Goal: Information Seeking & Learning: Learn about a topic

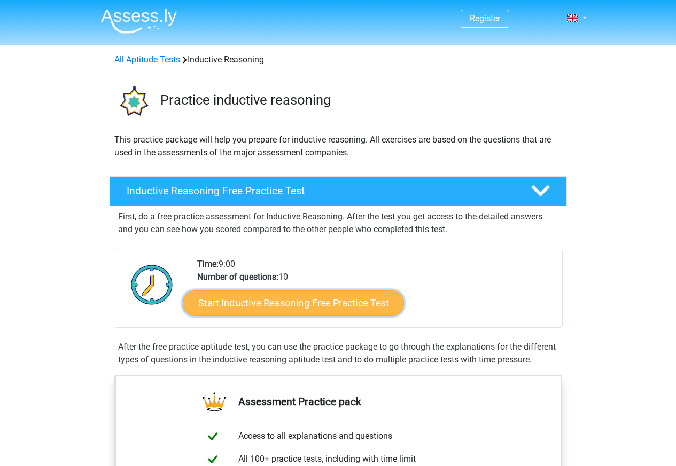
click at [226, 306] on link "Start Inductive Reasoning Free Practice Test" at bounding box center [293, 303] width 221 height 26
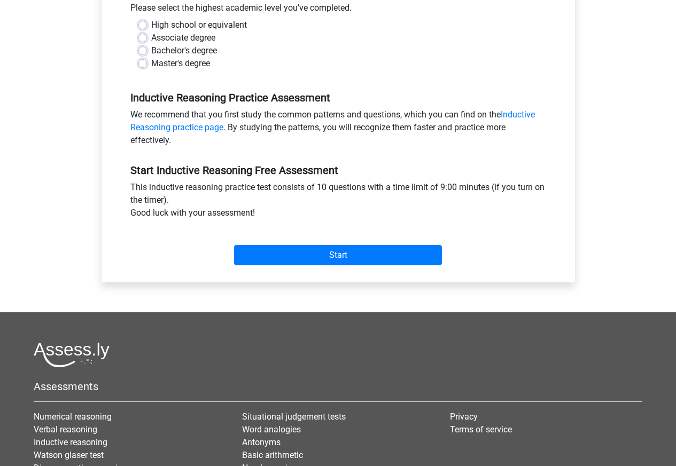
scroll to position [256, 0]
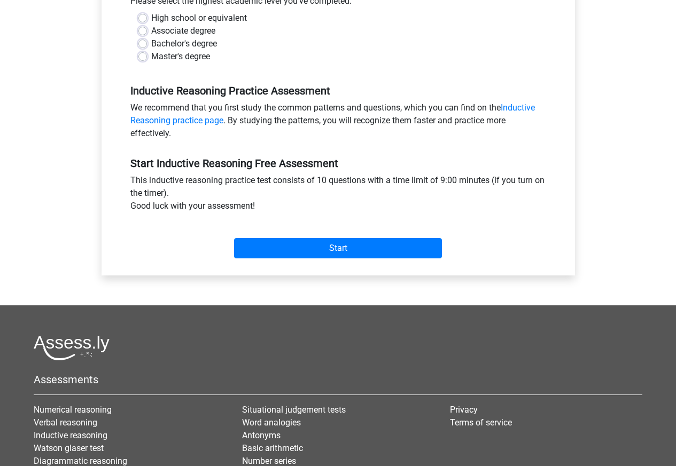
click at [139, 51] on div "Master's degree" at bounding box center [338, 56] width 400 height 13
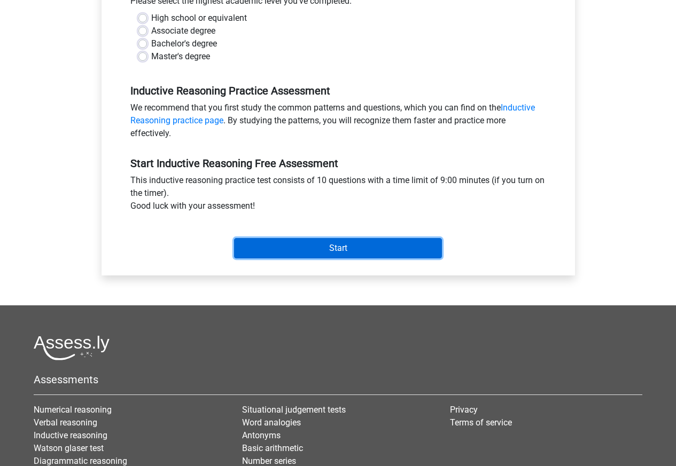
click at [336, 249] on input "Start" at bounding box center [338, 248] width 208 height 20
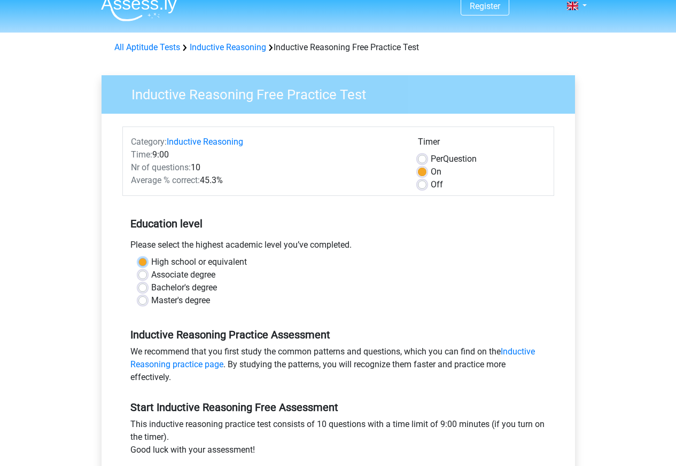
scroll to position [0, 0]
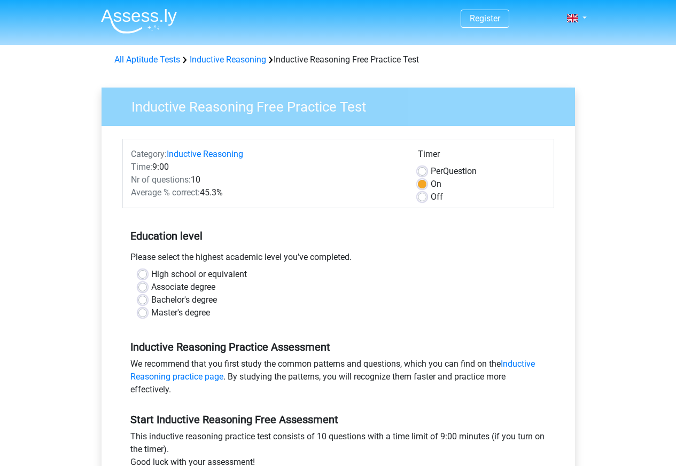
click at [431, 199] on label "Off" at bounding box center [437, 197] width 12 height 13
click at [419, 199] on input "Off" at bounding box center [422, 196] width 9 height 11
radio input "true"
click at [151, 302] on label "Bachelor's degree" at bounding box center [184, 300] width 66 height 13
click at [139, 302] on input "Bachelor's degree" at bounding box center [142, 299] width 9 height 11
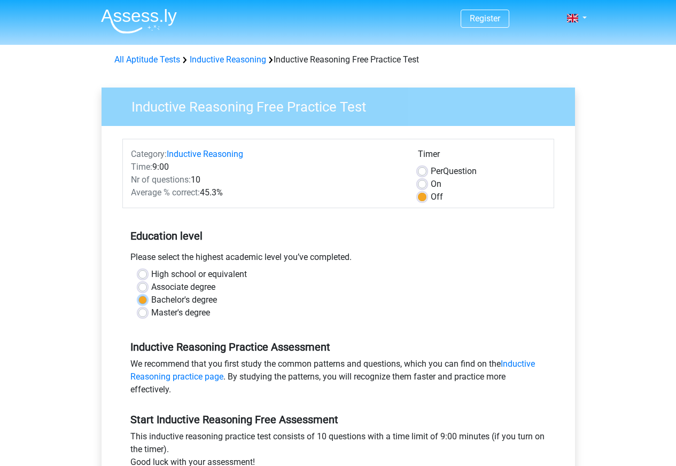
radio input "true"
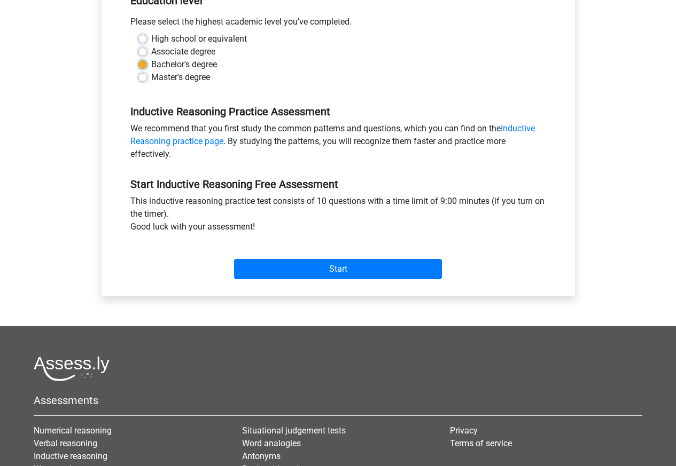
scroll to position [321, 0]
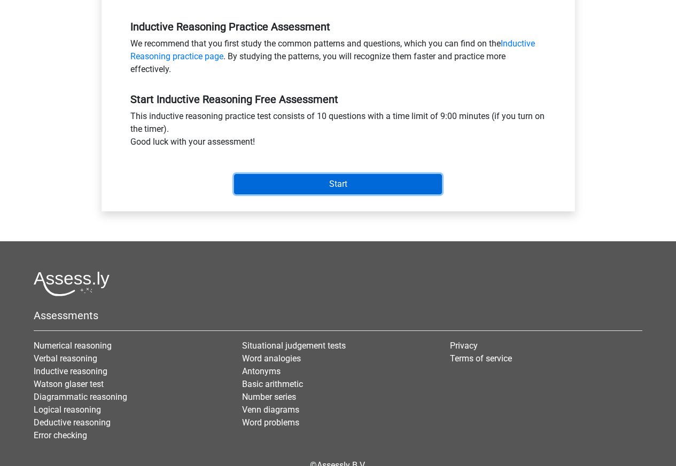
click at [336, 189] on input "Start" at bounding box center [338, 184] width 208 height 20
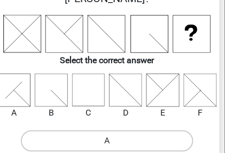
scroll to position [106, 5]
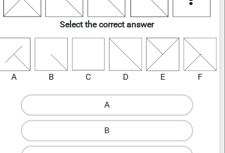
click at [165, 113] on label "A" at bounding box center [107, 105] width 172 height 21
click at [114, 112] on input "A" at bounding box center [110, 108] width 7 height 7
radio input "true"
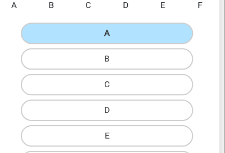
scroll to position [192, 5]
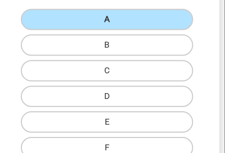
click at [108, 73] on input "C" at bounding box center [110, 74] width 7 height 7
radio input "true"
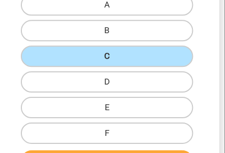
scroll to position [299, 5]
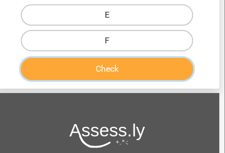
click at [104, 70] on button "Check" at bounding box center [107, 69] width 172 height 22
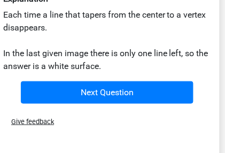
scroll to position [385, 5]
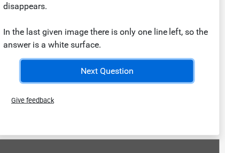
click at [112, 69] on button "Next Question" at bounding box center [107, 71] width 172 height 22
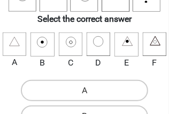
scroll to position [150, 0]
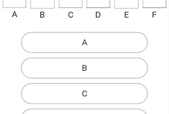
click at [83, 95] on label "C" at bounding box center [84, 93] width 127 height 21
click at [84, 95] on input "C" at bounding box center [87, 97] width 7 height 7
radio input "true"
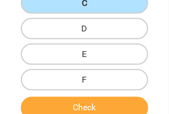
scroll to position [294, 0]
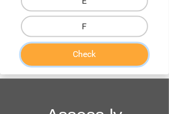
click at [80, 56] on button "Check" at bounding box center [84, 55] width 127 height 22
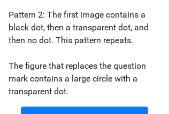
scroll to position [406, 0]
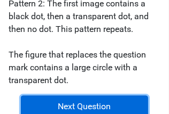
click at [61, 106] on button "Next Question" at bounding box center [84, 107] width 127 height 22
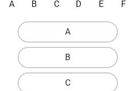
scroll to position [237, 0]
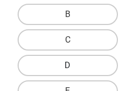
click at [67, 55] on label "D" at bounding box center [68, 65] width 100 height 21
click at [68, 66] on input "D" at bounding box center [71, 69] width 7 height 7
radio input "true"
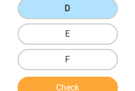
scroll to position [314, 0]
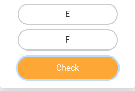
click at [64, 57] on button "Check" at bounding box center [68, 68] width 100 height 22
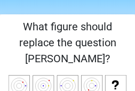
scroll to position [64, 0]
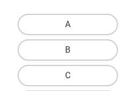
scroll to position [205, 0]
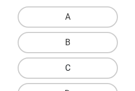
click at [67, 58] on label "C" at bounding box center [68, 68] width 100 height 21
click at [68, 68] on input "C" at bounding box center [71, 71] width 7 height 7
radio input "true"
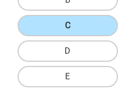
scroll to position [269, 0]
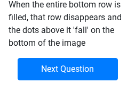
scroll to position [487, 0]
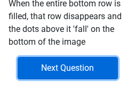
click at [50, 57] on button "Next Question" at bounding box center [68, 68] width 100 height 22
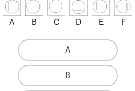
scroll to position [218, 0]
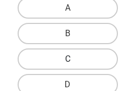
click at [67, 49] on label "C" at bounding box center [68, 59] width 100 height 21
click at [68, 59] on input "C" at bounding box center [71, 62] width 7 height 7
radio input "true"
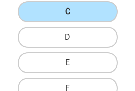
scroll to position [282, 0]
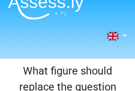
scroll to position [51, 0]
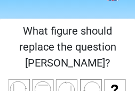
click at [67, 36] on p "What figure should replace the question mark?" at bounding box center [67, 47] width 127 height 48
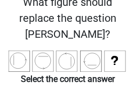
scroll to position [103, 0]
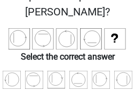
click at [49, 73] on icon at bounding box center [55, 79] width 13 height 13
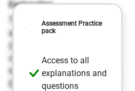
scroll to position [385, 5]
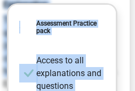
drag, startPoint x: 134, startPoint y: 21, endPoint x: 135, endPoint y: 2, distance: 19.8
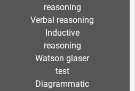
scroll to position [910, 5]
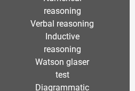
drag, startPoint x: 135, startPoint y: 87, endPoint x: 135, endPoint y: 74, distance: 12.8
